Goal: Information Seeking & Learning: Learn about a topic

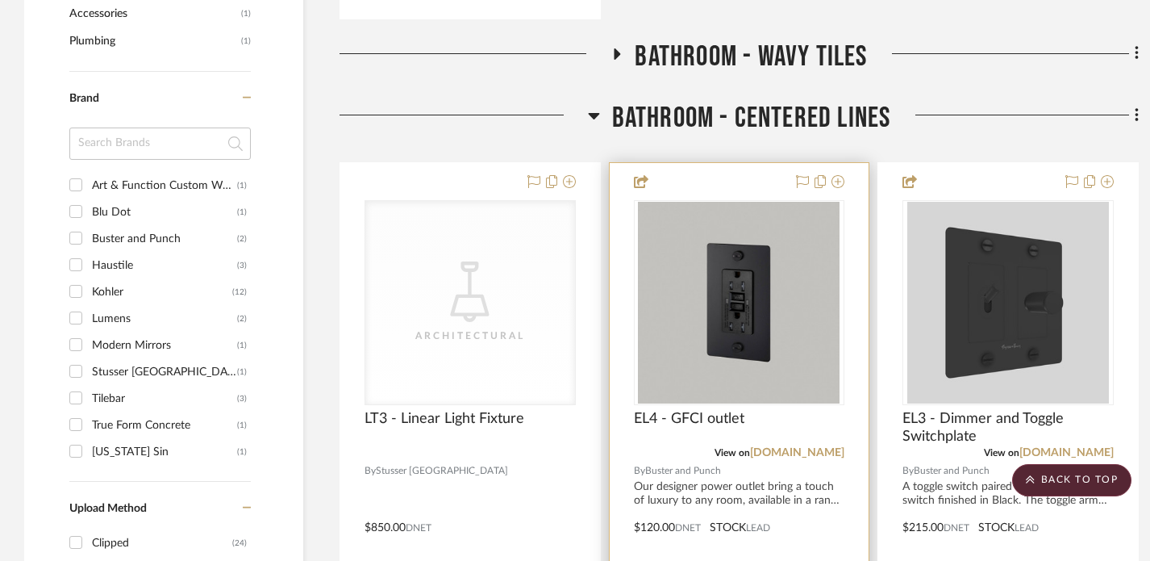
scroll to position [1062, 0]
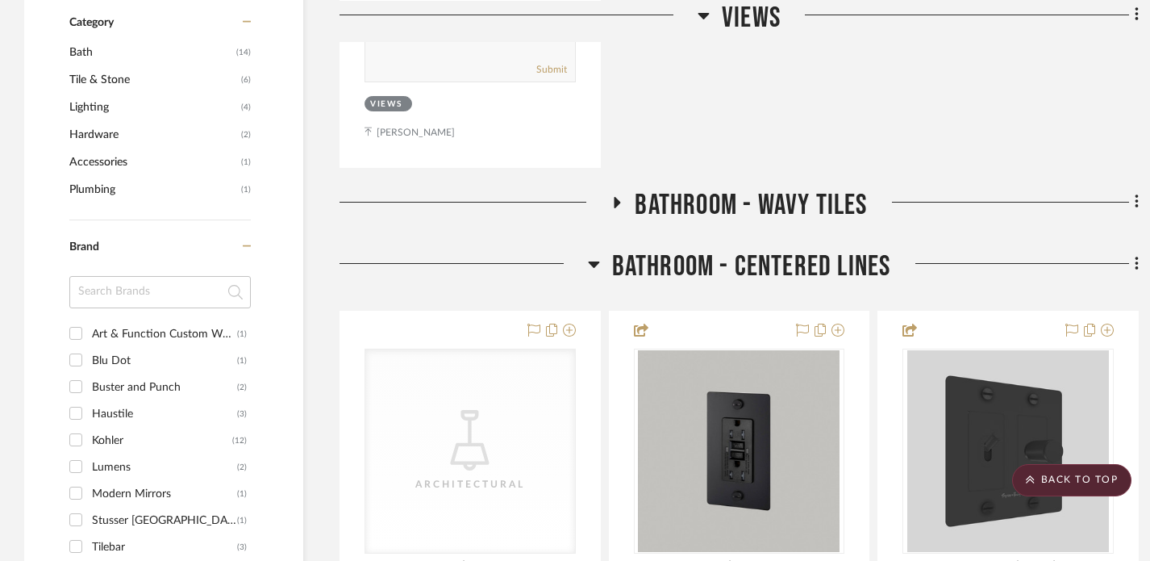
click at [586, 249] on div at bounding box center [464, 269] width 248 height 41
click at [601, 249] on h3 "Bathroom - Centered Lines" at bounding box center [739, 266] width 303 height 35
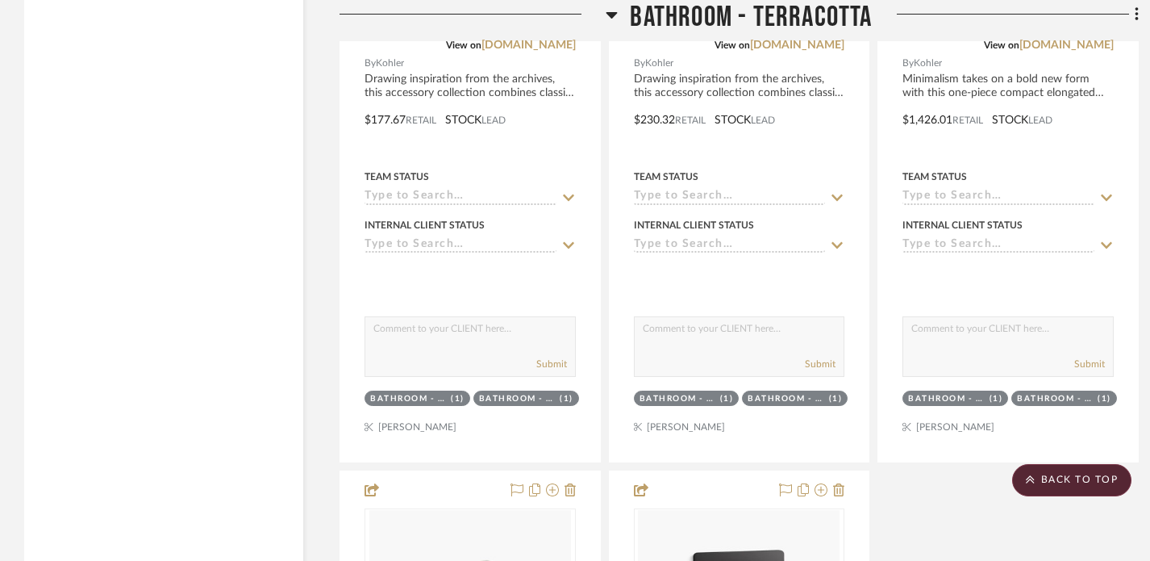
scroll to position [3141, 0]
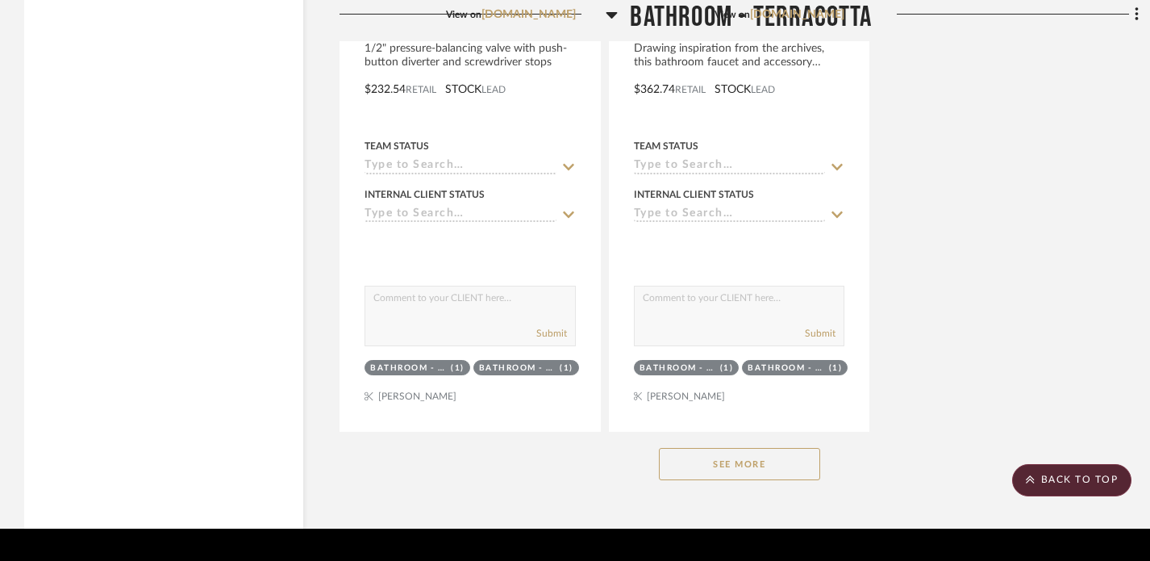
click at [726, 448] on button "See More" at bounding box center [739, 464] width 161 height 32
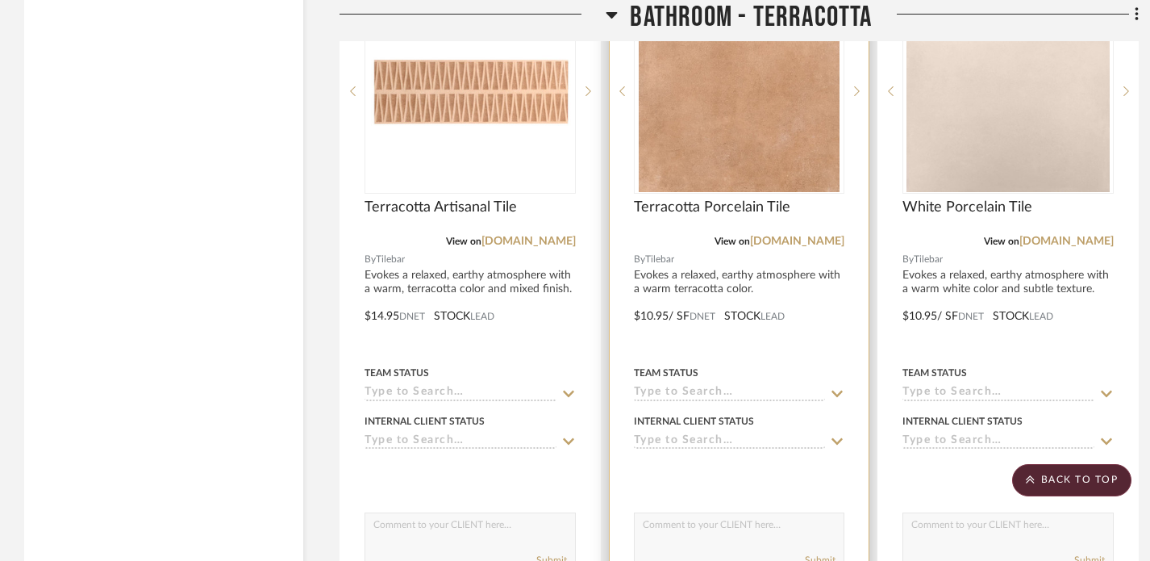
scroll to position [6344, 0]
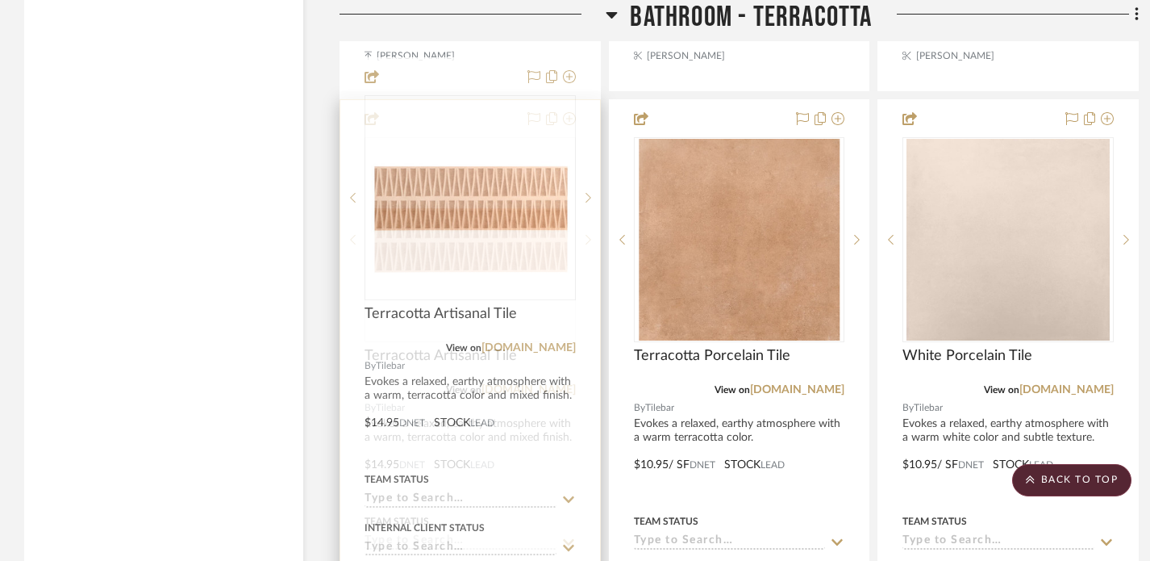
click at [464, 198] on img "0" at bounding box center [470, 239] width 208 height 82
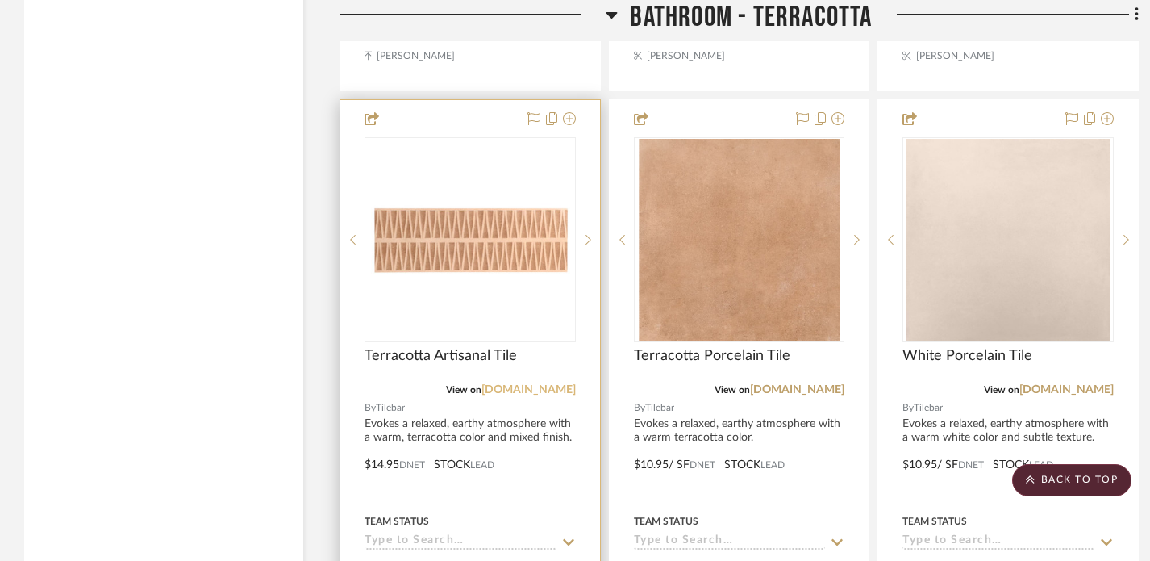
click at [551, 384] on link "[DOMAIN_NAME]" at bounding box center [529, 389] width 94 height 11
click at [424, 375] on div at bounding box center [470, 453] width 260 height 706
click at [448, 391] on div at bounding box center [470, 453] width 260 height 706
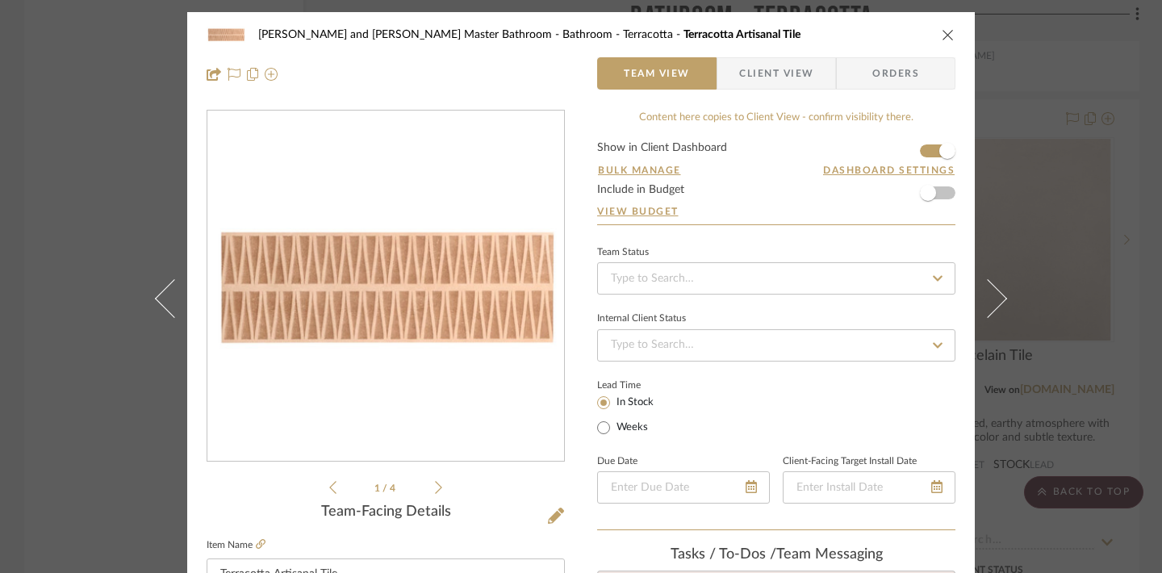
scroll to position [0, 0]
click at [1049, 156] on div "[PERSON_NAME] and [PERSON_NAME] Master Bathroom Bathroom - Terracotta Terracott…" at bounding box center [581, 286] width 1162 height 573
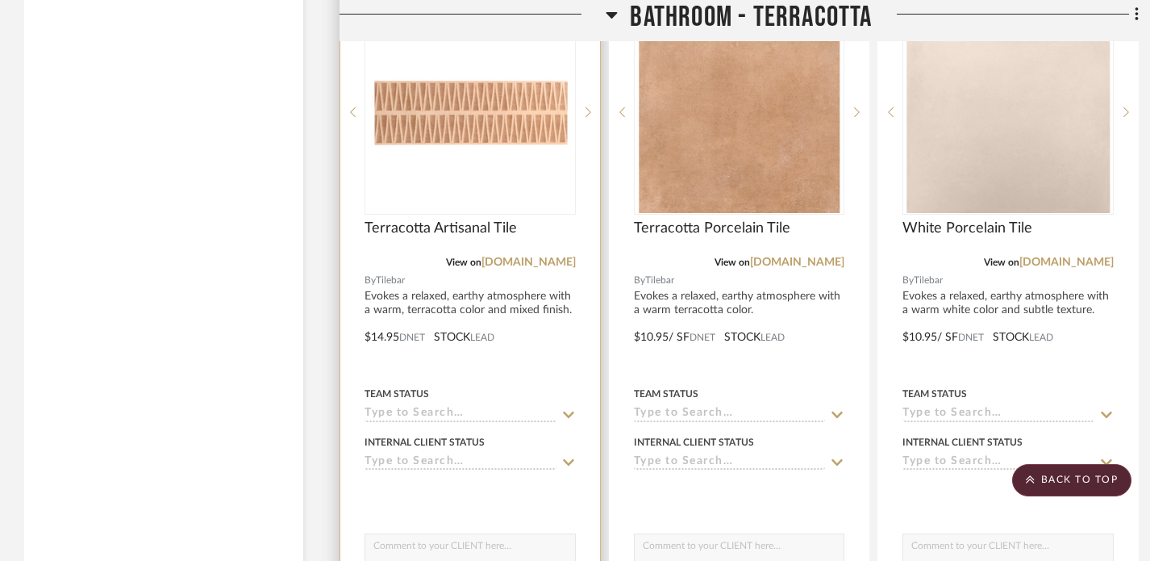
scroll to position [6472, 0]
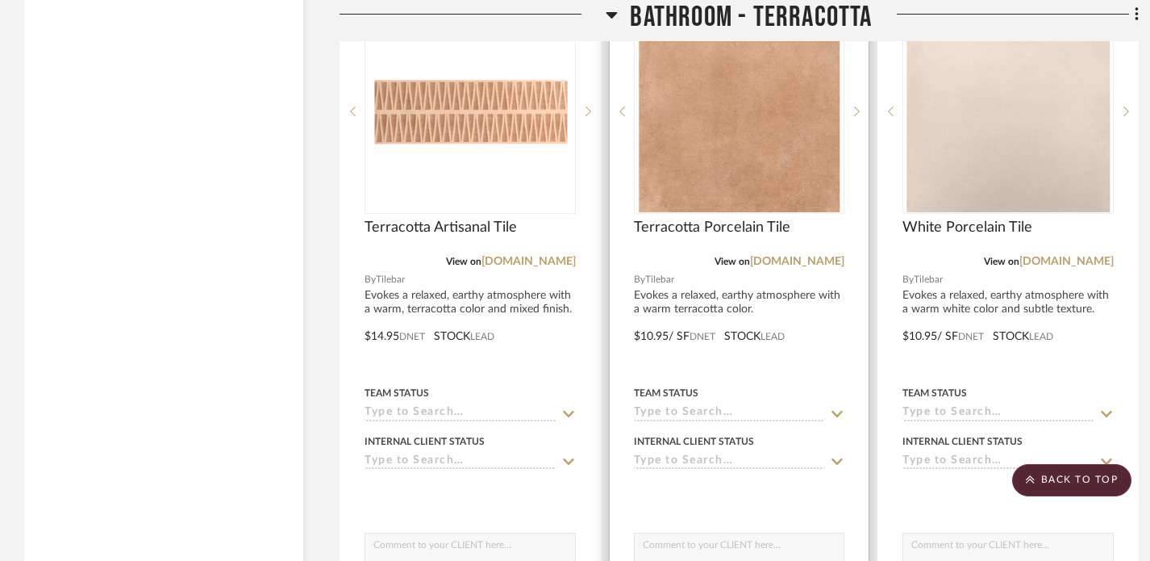
click at [774, 263] on div at bounding box center [740, 325] width 260 height 706
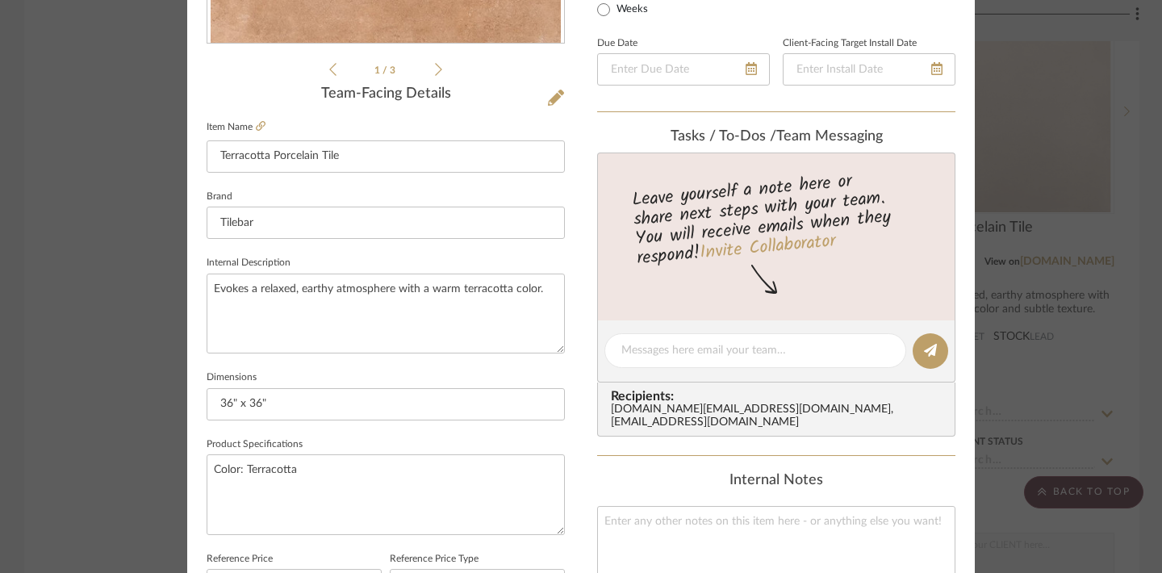
scroll to position [432, 0]
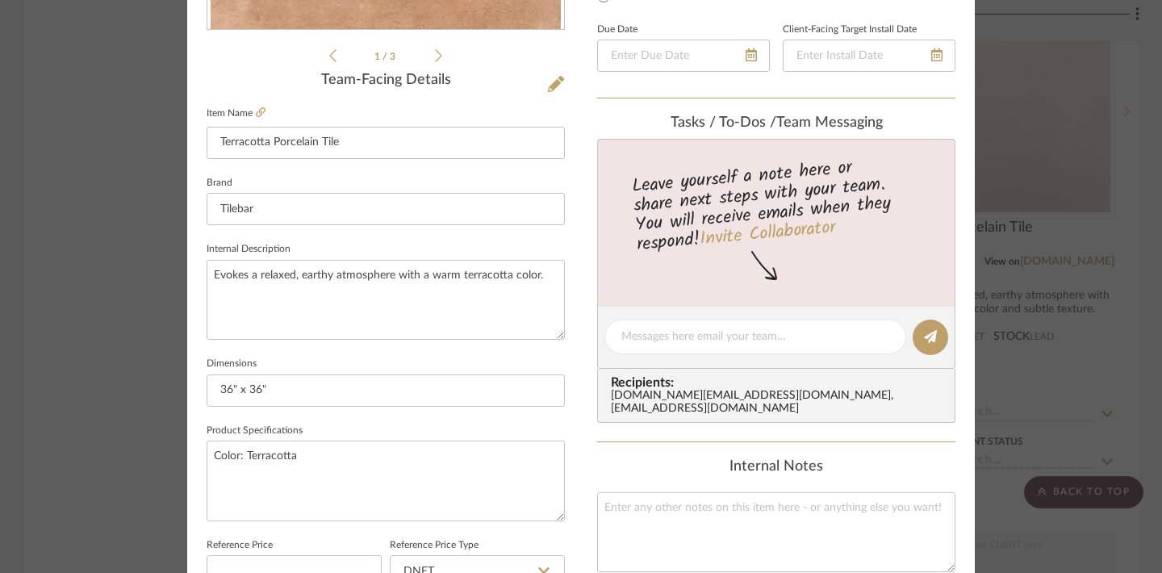
click at [121, 330] on div "Divya and [PERSON_NAME] Master Bathroom Bathroom - Terracotta Terracotta Porcel…" at bounding box center [581, 286] width 1162 height 573
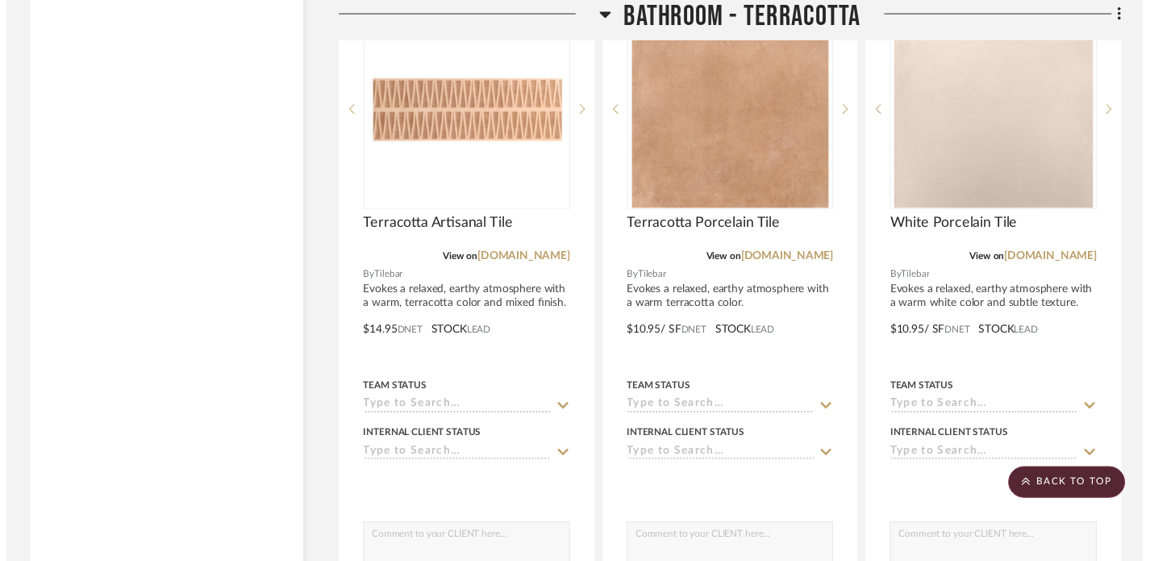
scroll to position [6472, 0]
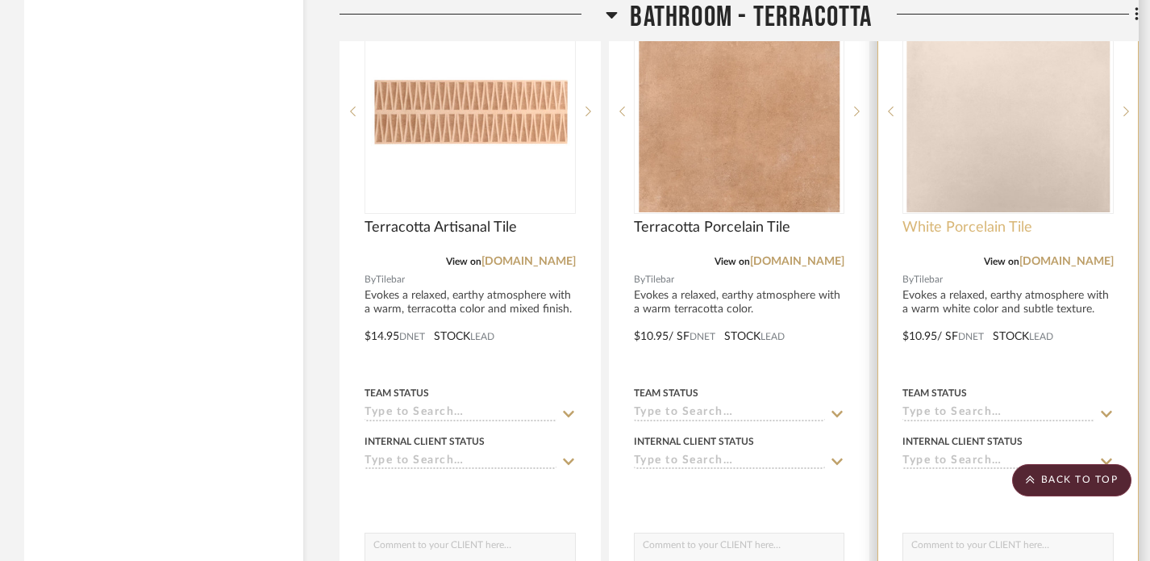
click at [999, 219] on span "White Porcelain Tile" at bounding box center [968, 228] width 130 height 18
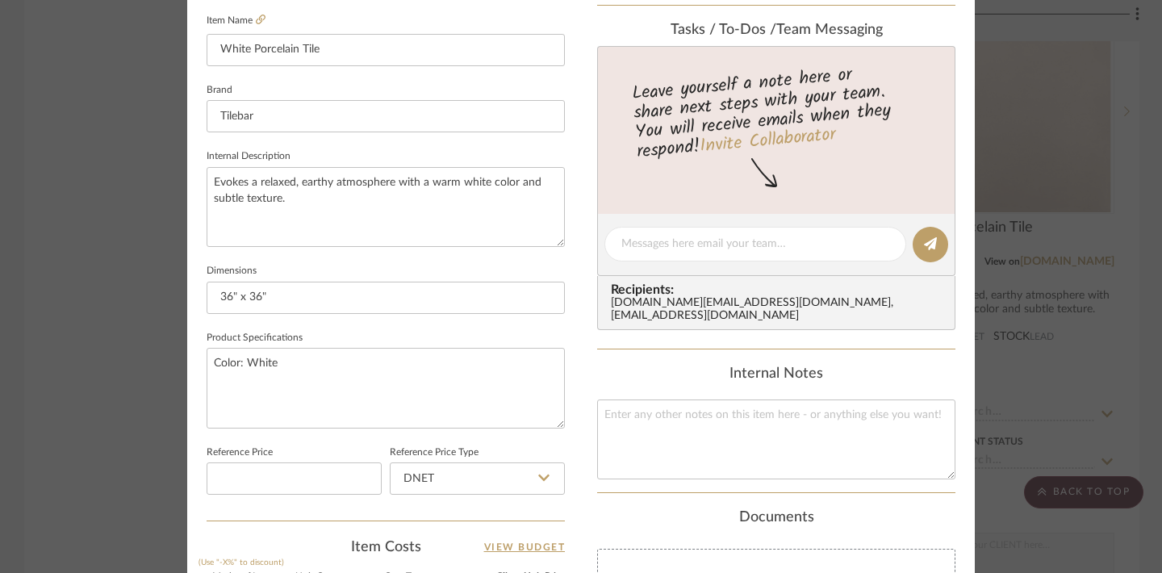
scroll to position [526, 0]
click at [1121, 55] on div "[PERSON_NAME] and [PERSON_NAME] Master Bathroom Bathroom - Terracotta White Por…" at bounding box center [581, 286] width 1162 height 573
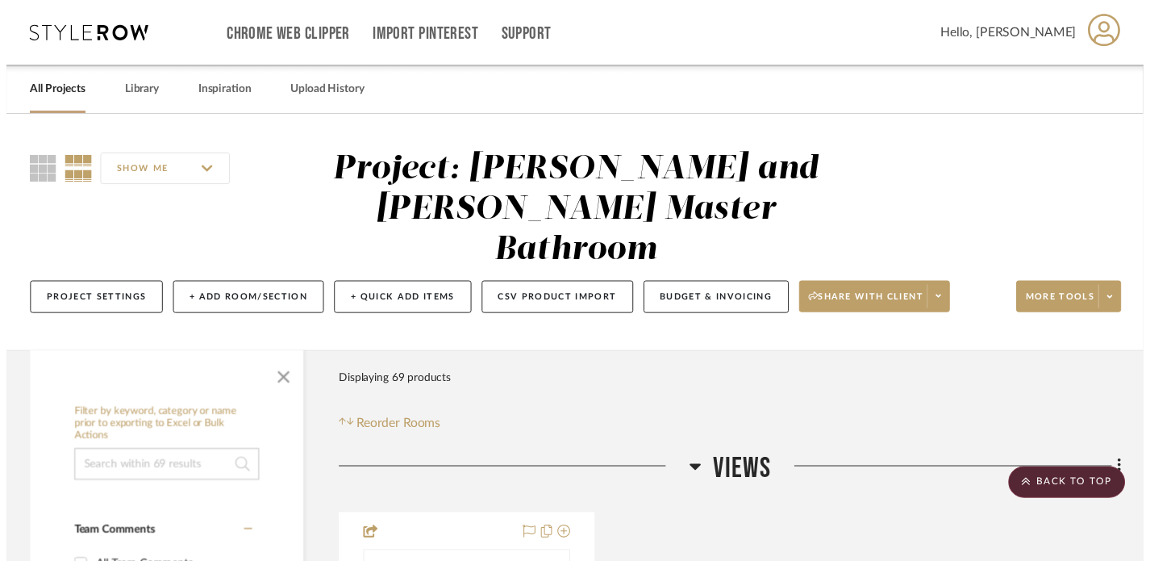
scroll to position [6472, 0]
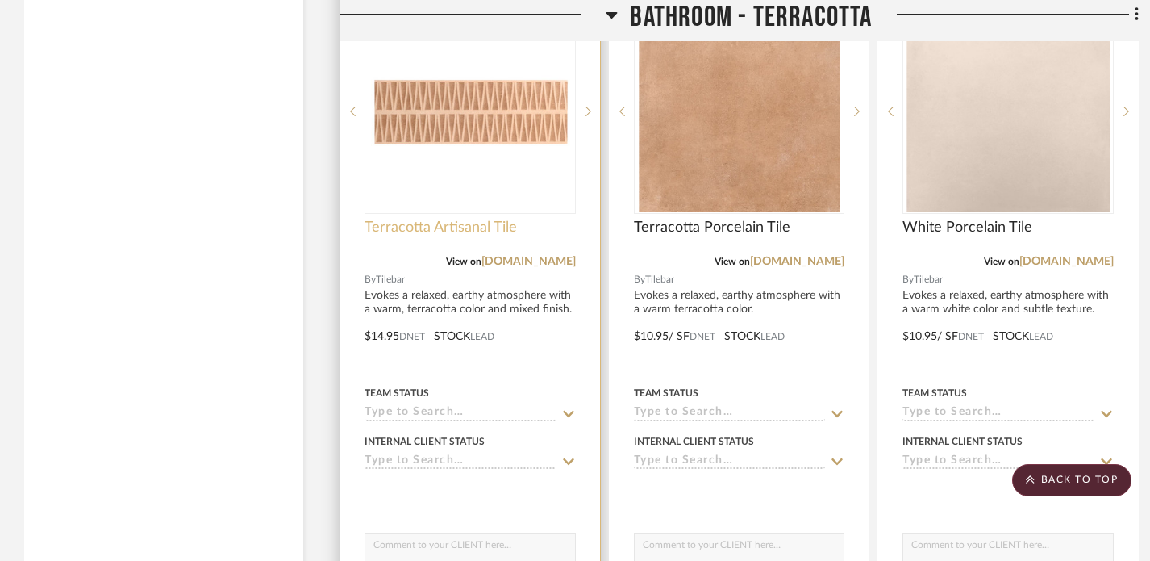
click at [428, 219] on span "Terracotta Artisanal Tile" at bounding box center [441, 228] width 152 height 18
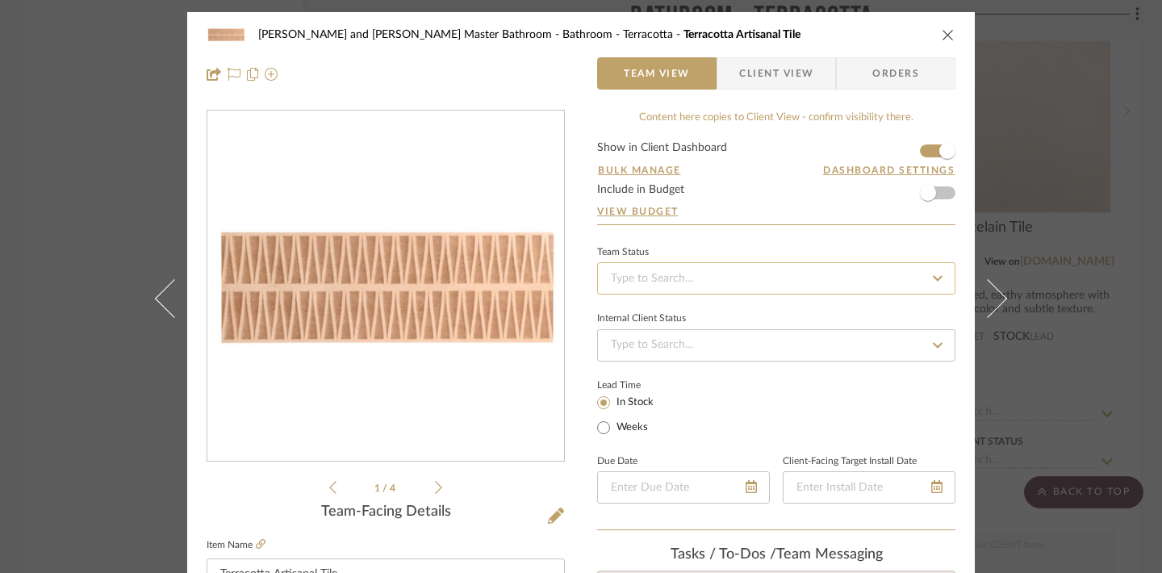
scroll to position [0, 0]
click at [1066, 227] on div "[PERSON_NAME] and [PERSON_NAME] Master Bathroom Bathroom - Terracotta Terracott…" at bounding box center [581, 286] width 1162 height 573
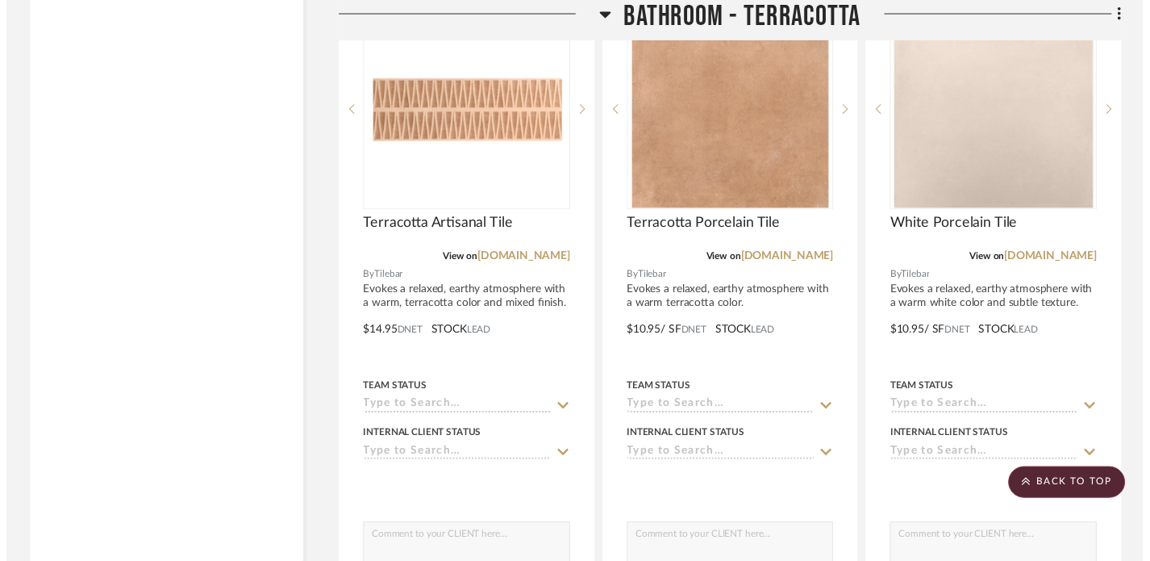
scroll to position [6472, 0]
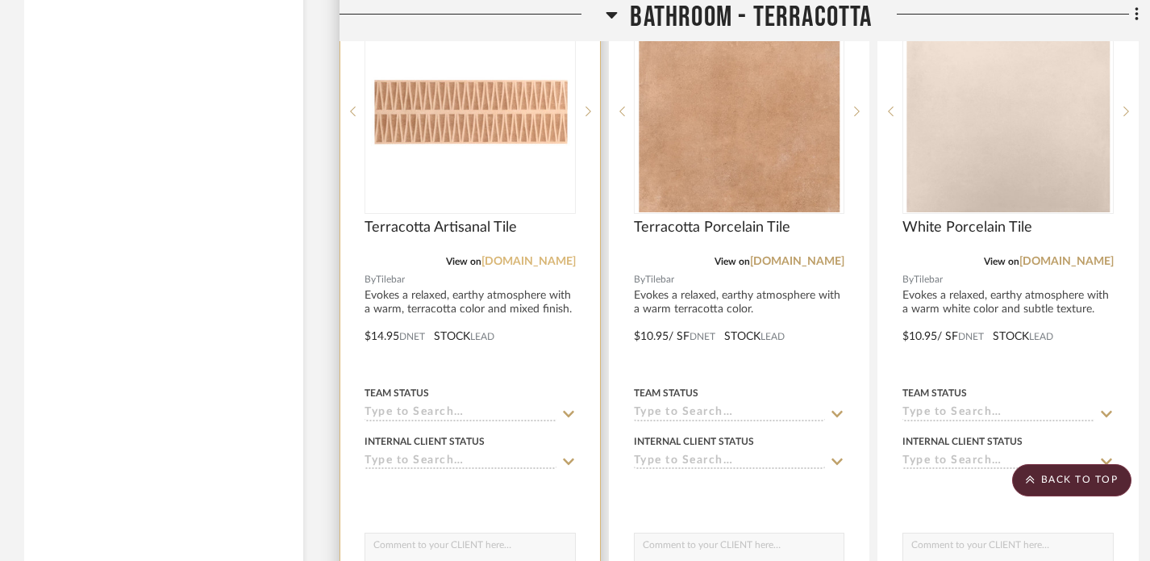
click at [539, 256] on link "[DOMAIN_NAME]" at bounding box center [529, 261] width 94 height 11
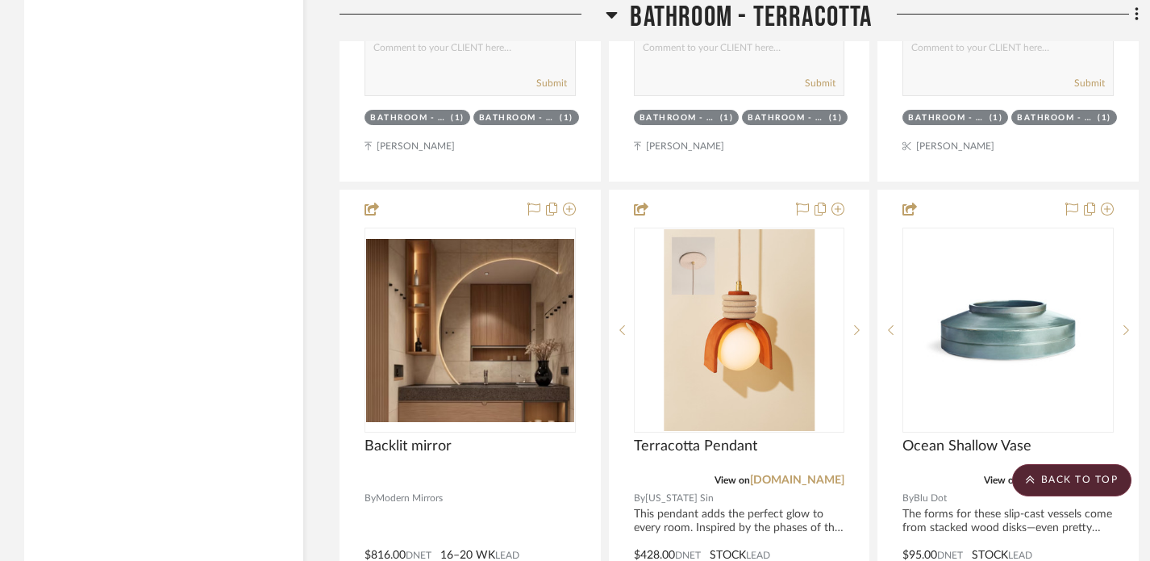
scroll to position [5534, 0]
